Goal: Task Accomplishment & Management: Complete application form

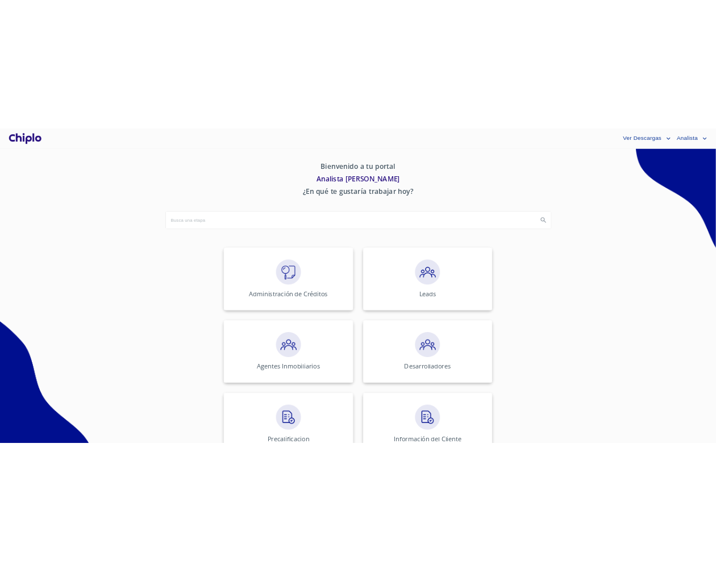
scroll to position [428, 0]
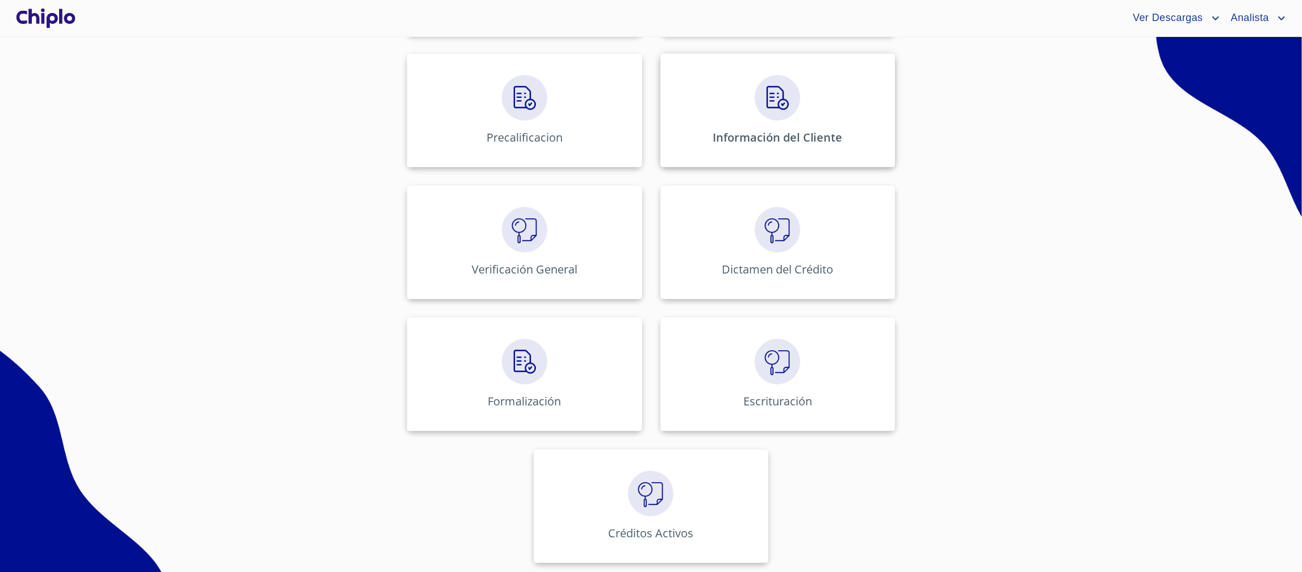
click at [714, 132] on p "Información del Cliente" at bounding box center [778, 137] width 130 height 15
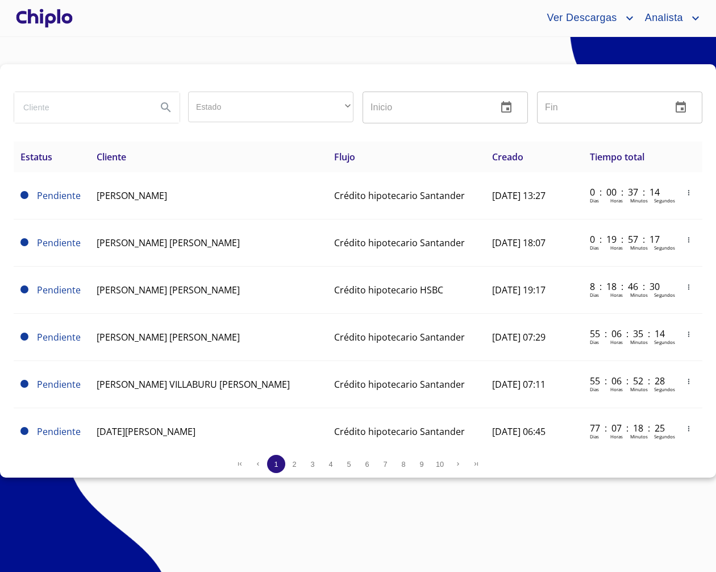
click at [140, 117] on input "search" at bounding box center [81, 107] width 134 height 31
click at [123, 113] on input "search" at bounding box center [81, 107] width 134 height 31
type input "evy"
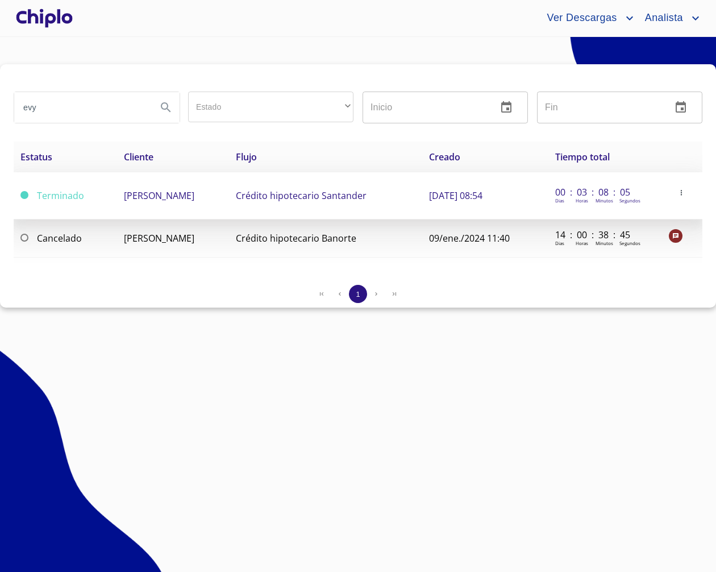
click at [170, 199] on span "[PERSON_NAME]" at bounding box center [159, 195] width 70 height 13
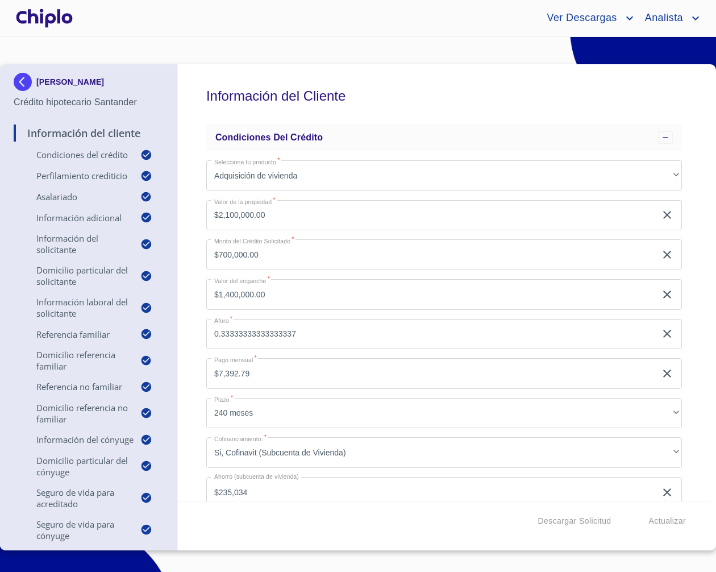
click at [64, 365] on p "Domicilio Referencia Familiar" at bounding box center [77, 360] width 127 height 23
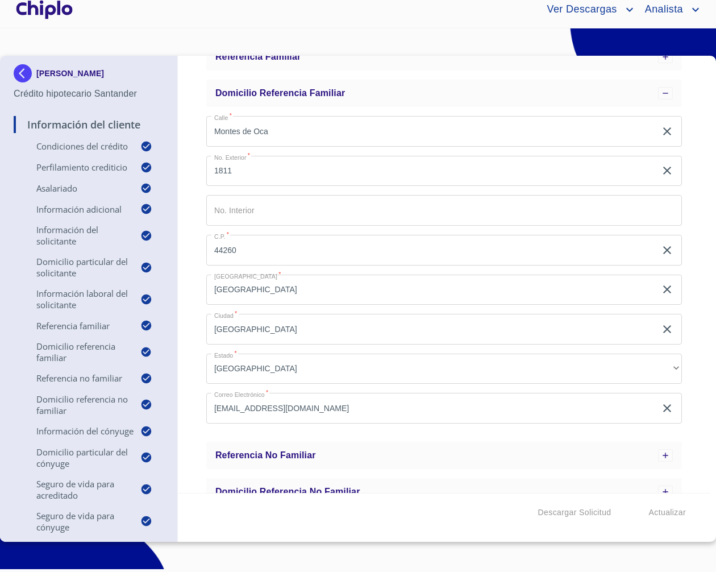
scroll to position [325, 0]
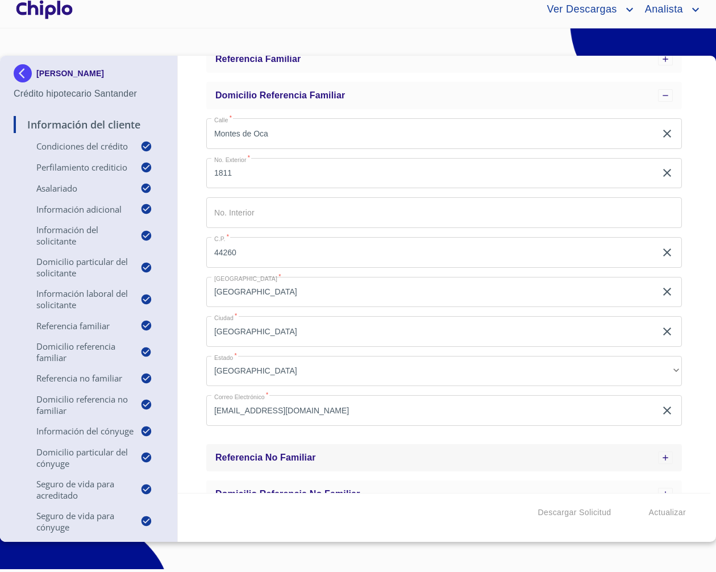
click at [381, 458] on div "Referencia No Familiar" at bounding box center [436, 458] width 443 height 14
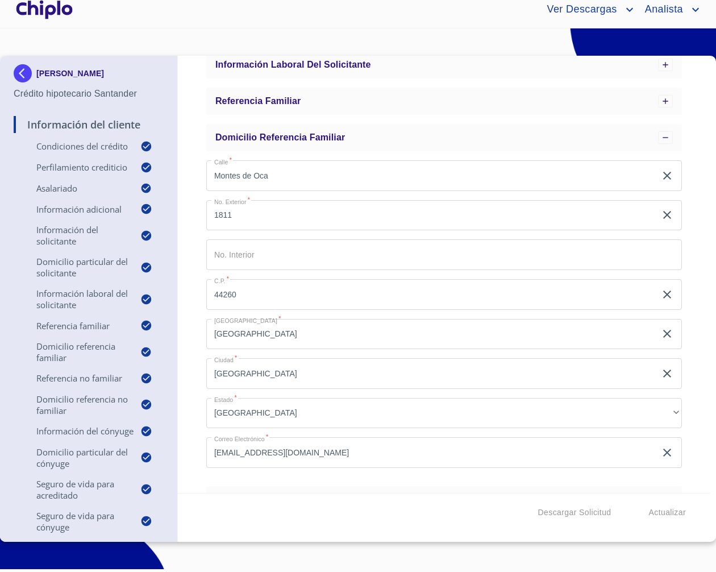
scroll to position [280, 0]
